Goal: Transaction & Acquisition: Purchase product/service

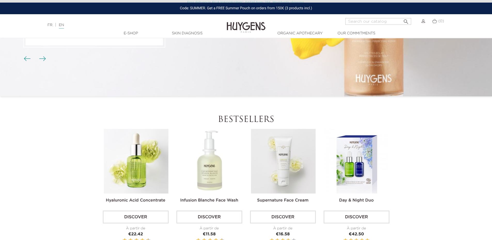
scroll to position [155, 0]
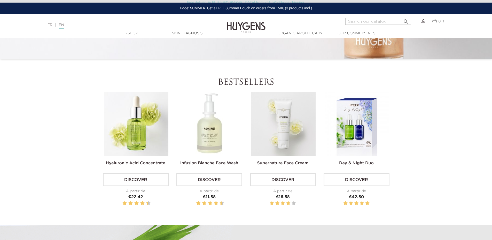
click at [279, 126] on img at bounding box center [283, 124] width 65 height 65
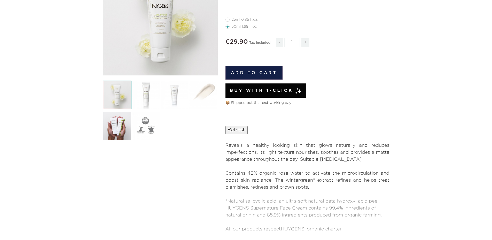
scroll to position [155, 0]
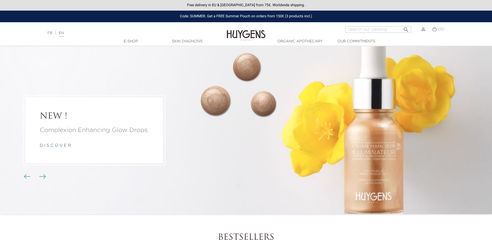
scroll to position [155, 0]
